Goal: Check status: Check status

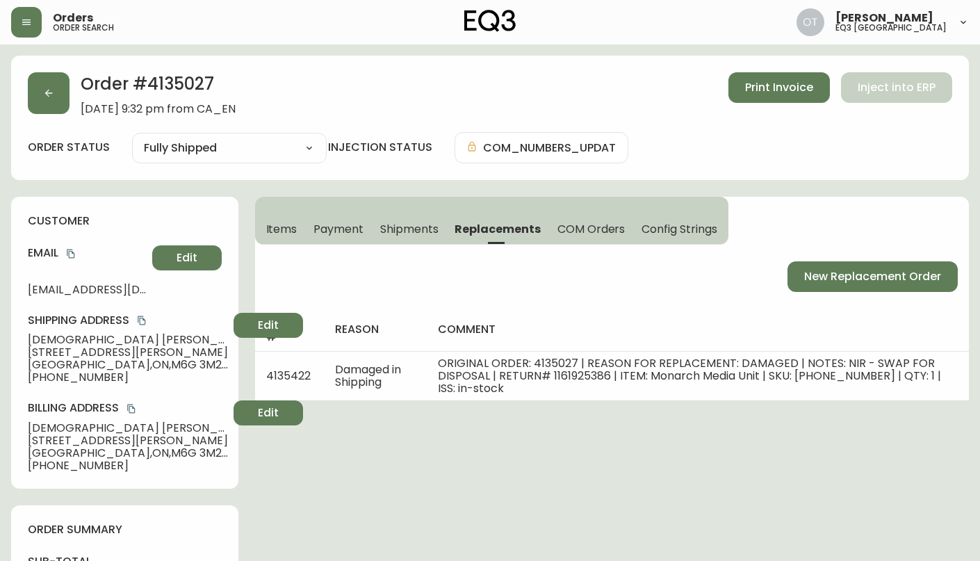
select select "FULLY_SHIPPED"
click at [67, 95] on button "button" at bounding box center [49, 93] width 42 height 42
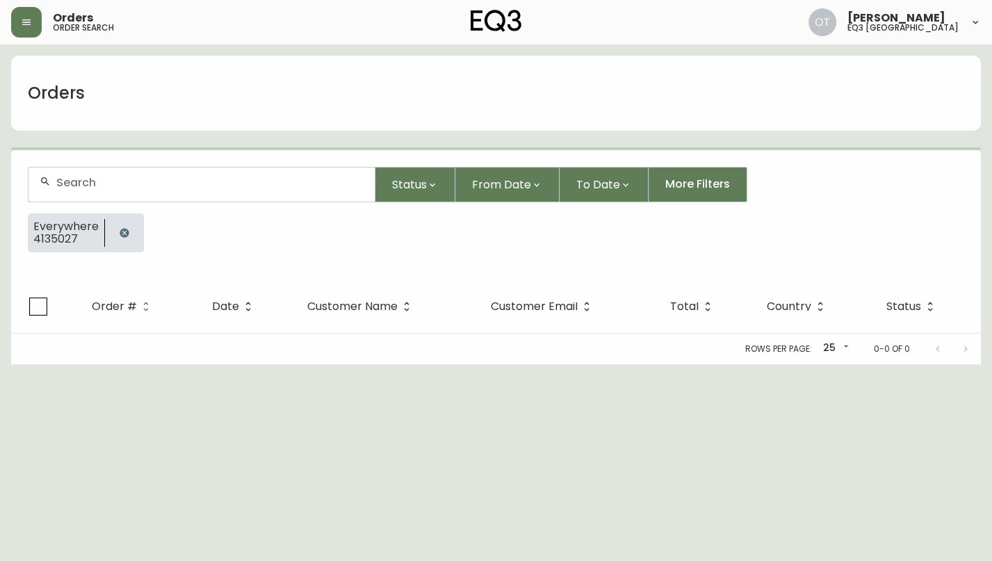
click at [134, 168] on div at bounding box center [201, 185] width 346 height 34
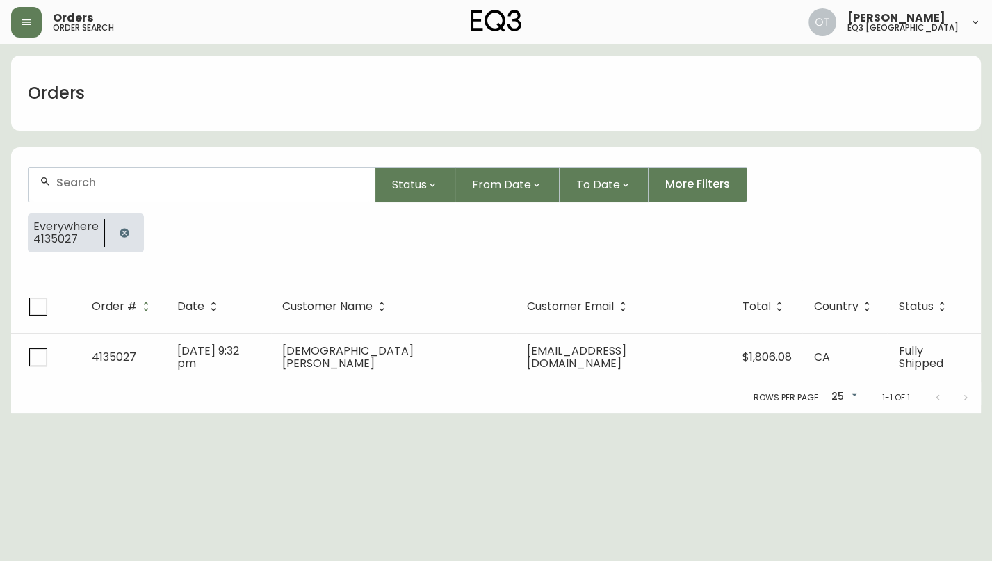
click at [129, 191] on div at bounding box center [201, 185] width 346 height 34
paste input "4134679"
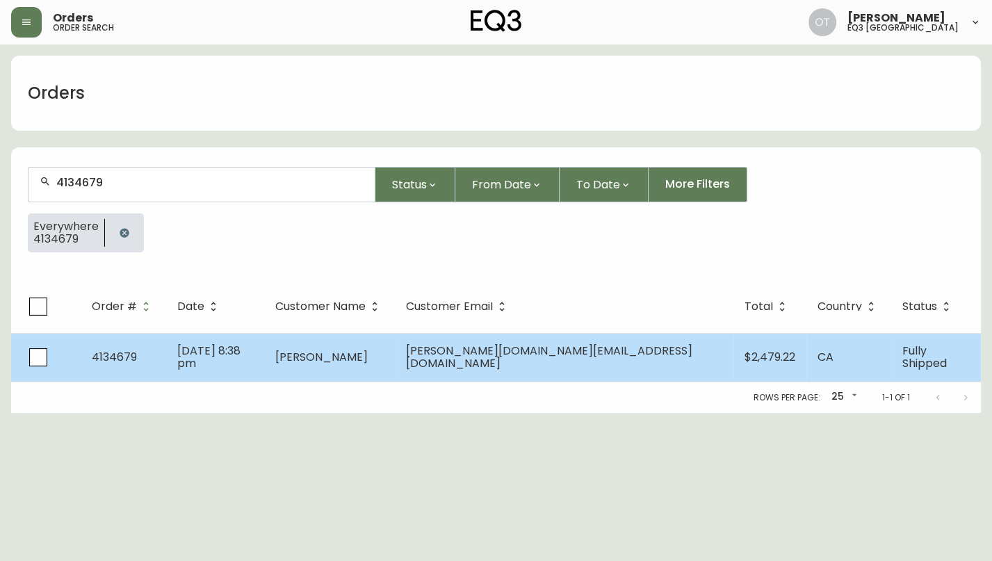
type input "4134679"
click at [134, 361] on span "4134679" at bounding box center [114, 357] width 45 height 16
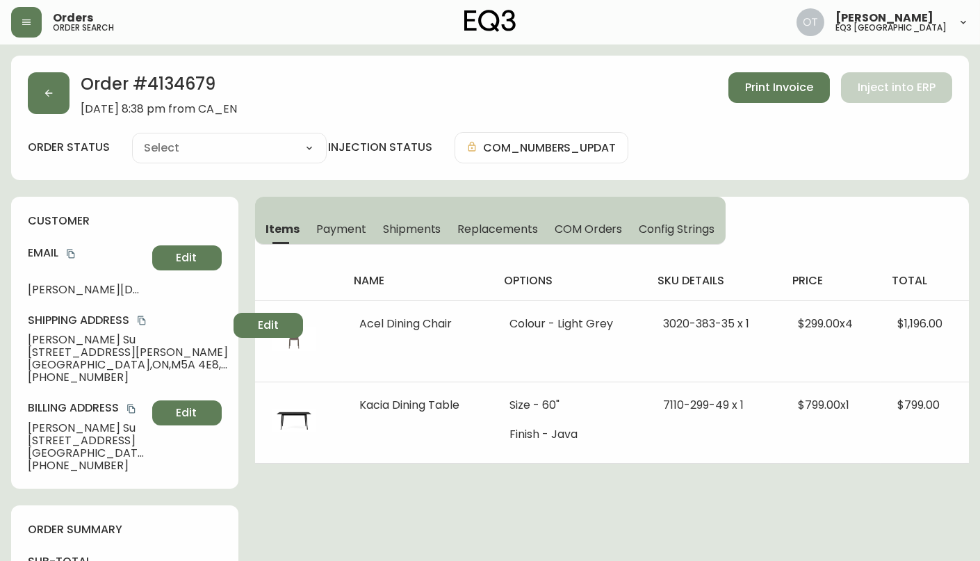
type input "Fully Shipped"
select select "FULLY_SHIPPED"
click at [426, 225] on span "Shipments" at bounding box center [412, 229] width 58 height 15
